Goal: Transaction & Acquisition: Purchase product/service

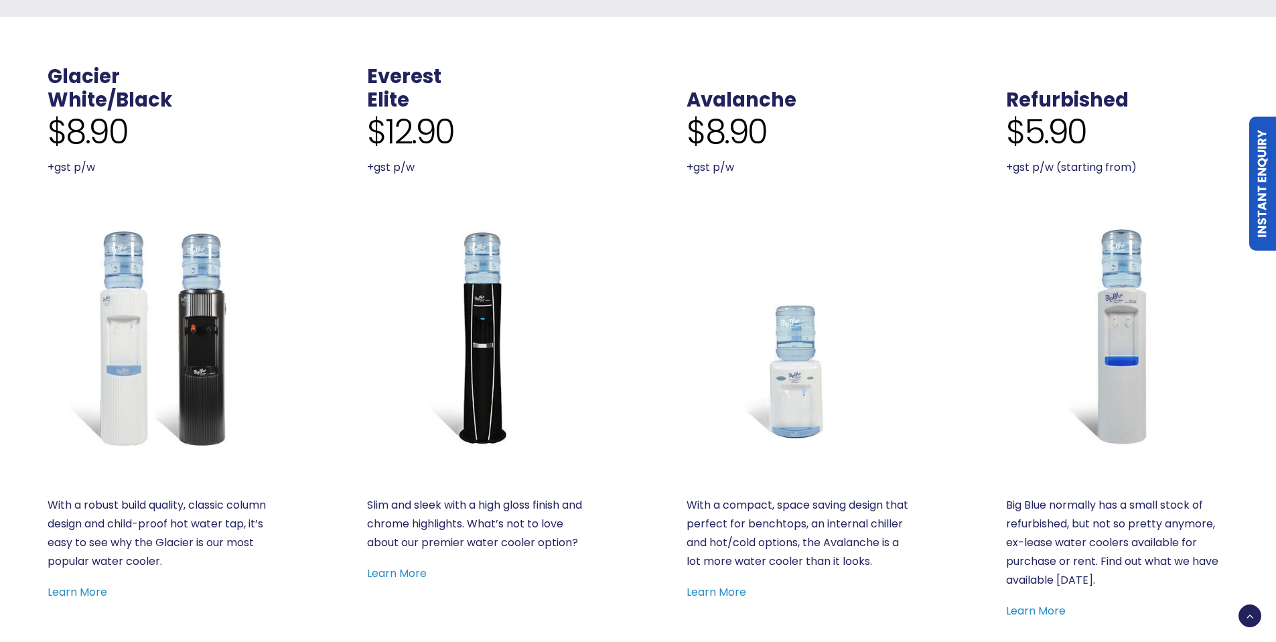
scroll to position [662, 0]
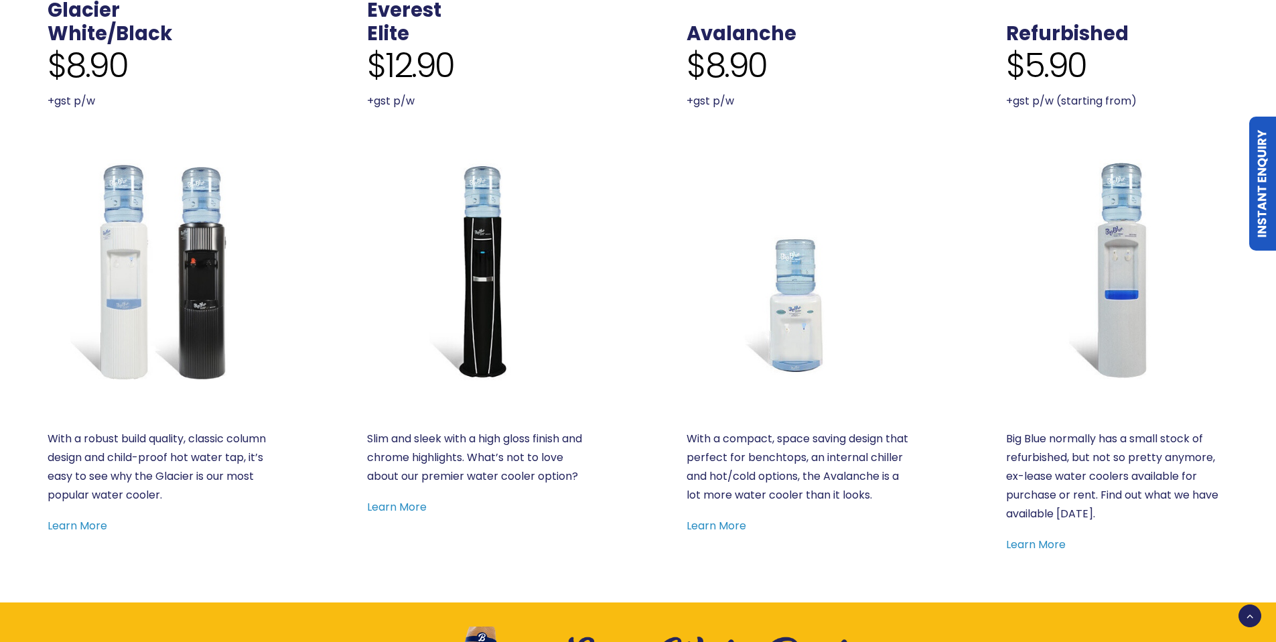
click at [1129, 315] on img at bounding box center [1117, 270] width 222 height 222
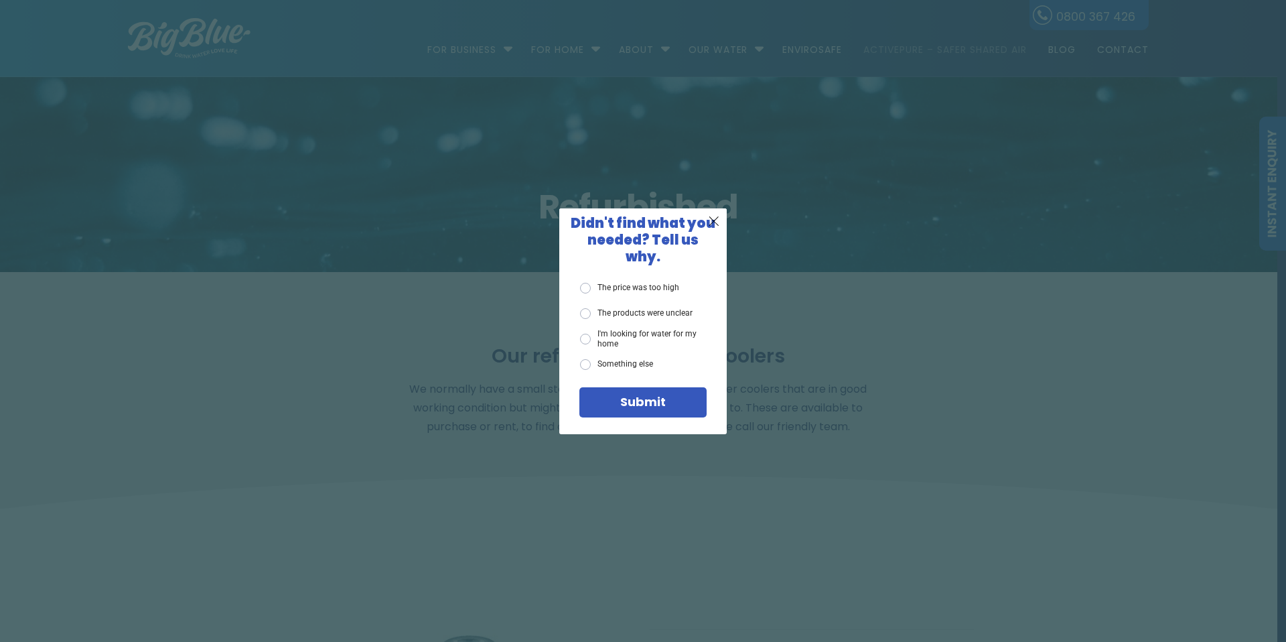
drag, startPoint x: 714, startPoint y: 228, endPoint x: 944, endPoint y: 52, distance: 289.1
click at [714, 228] on span "X" at bounding box center [714, 220] width 12 height 17
